Goal: Task Accomplishment & Management: Use online tool/utility

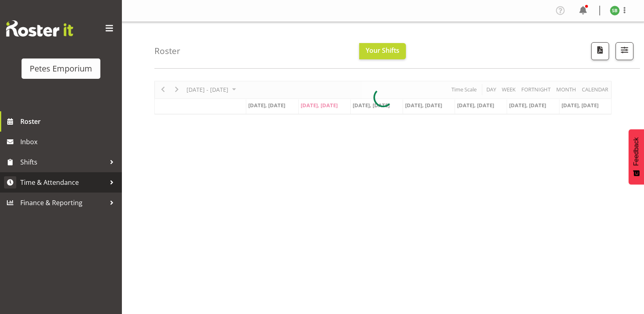
click at [48, 180] on span "Time & Attendance" at bounding box center [62, 182] width 85 height 12
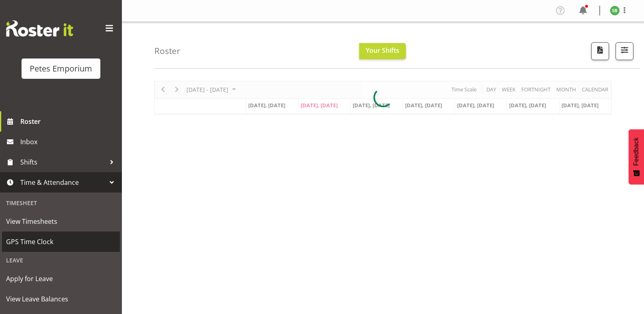
click at [24, 242] on span "GPS Time Clock" at bounding box center [61, 242] width 110 height 12
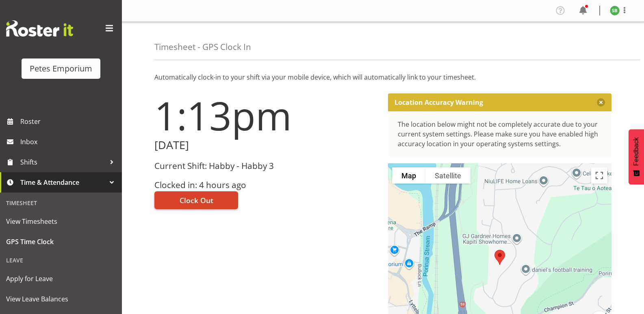
click at [199, 198] on span "Clock Out" at bounding box center [197, 200] width 34 height 11
